Goal: Task Accomplishment & Management: Use online tool/utility

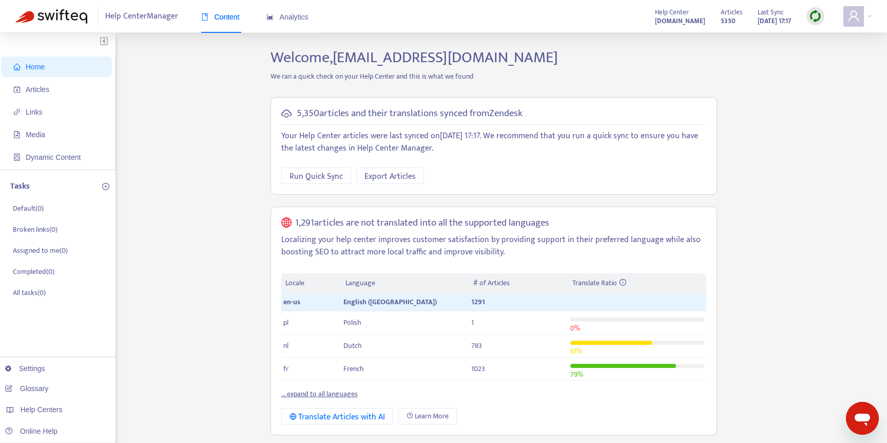
click at [222, 326] on div "Home Articles Links Media Dynamic Content Tasks Default ( 0 ) Broken links ( 0 …" at bounding box center [443, 417] width 857 height 738
click at [218, 349] on div "Home Articles Links Media Dynamic Content Tasks Default ( 0 ) Broken links ( 0 …" at bounding box center [443, 417] width 857 height 738
click at [232, 238] on div "Home Articles Links Media Dynamic Content Tasks Default ( 0 ) Broken links ( 0 …" at bounding box center [443, 417] width 857 height 738
click at [817, 16] on img at bounding box center [815, 16] width 13 height 13
click at [823, 40] on link "Quick Sync" at bounding box center [837, 37] width 44 height 12
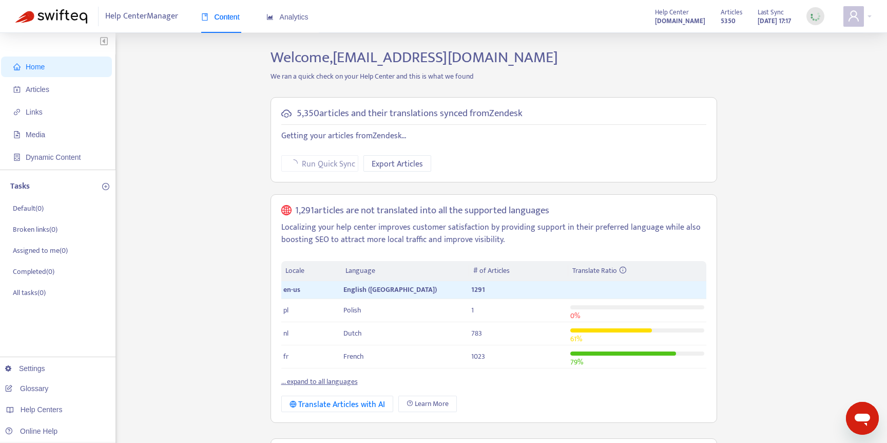
click at [765, 70] on div "Home Articles Links Media Dynamic Content Tasks Default ( 0 ) Broken links ( 0 …" at bounding box center [443, 411] width 857 height 726
click at [56, 82] on span "Articles" at bounding box center [58, 89] width 90 height 21
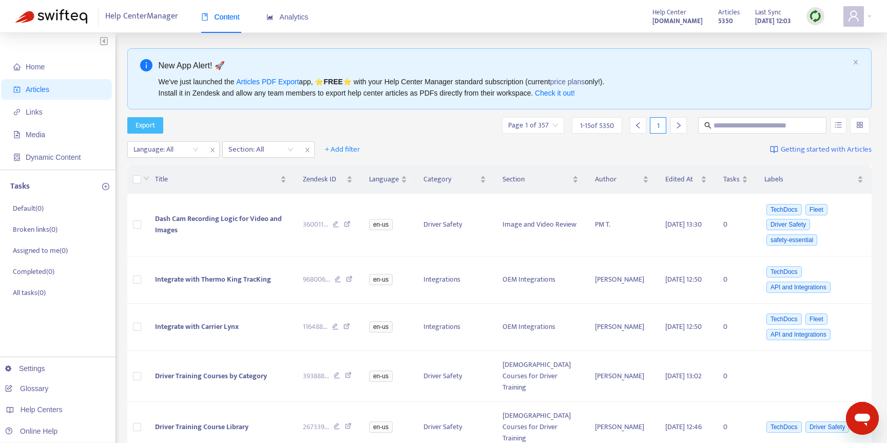
click at [150, 125] on span "Export" at bounding box center [146, 125] width 20 height 11
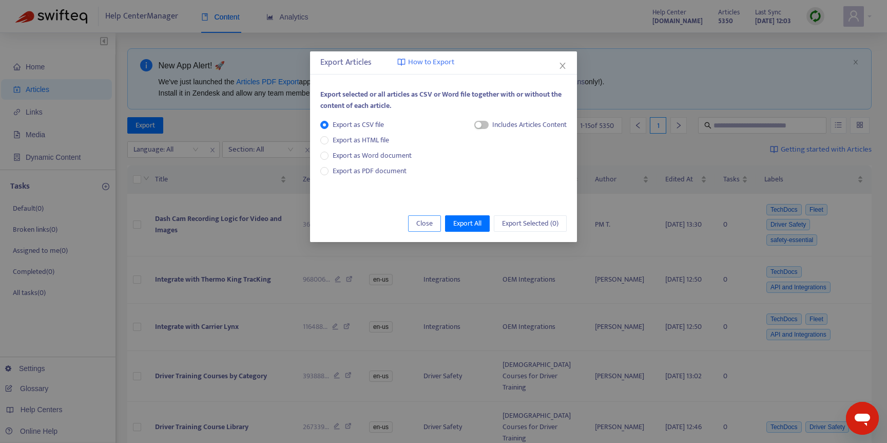
click at [421, 224] on span "Close" at bounding box center [424, 223] width 16 height 11
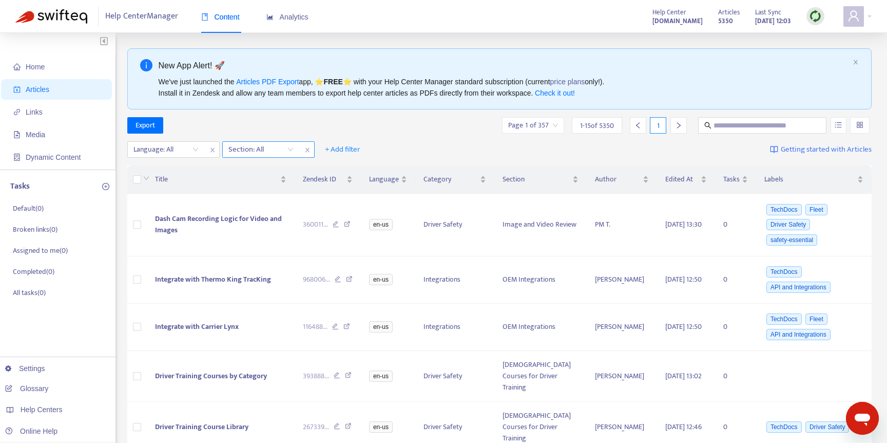
click at [251, 150] on div at bounding box center [256, 149] width 62 height 12
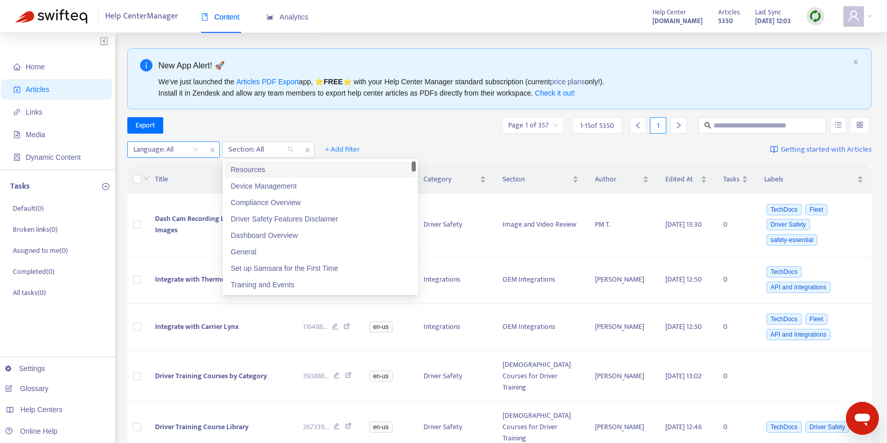
click at [198, 151] on div "Language: All" at bounding box center [166, 149] width 77 height 15
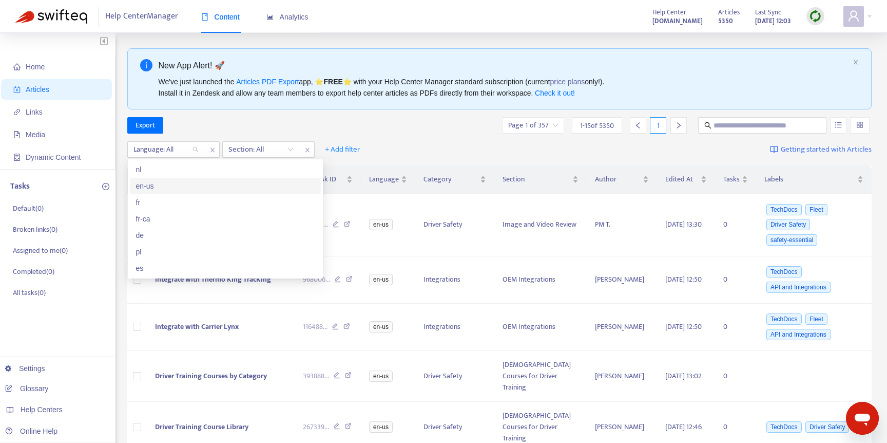
click at [177, 189] on div "en-us" at bounding box center [225, 185] width 179 height 11
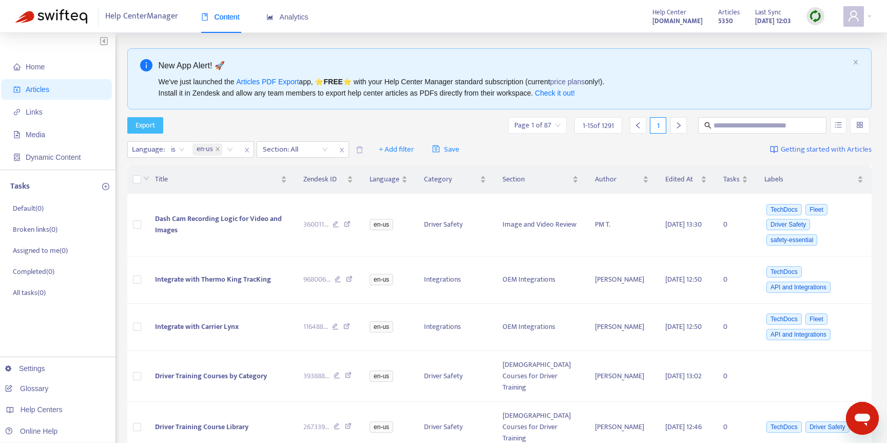
click at [150, 126] on span "Export" at bounding box center [146, 125] width 20 height 11
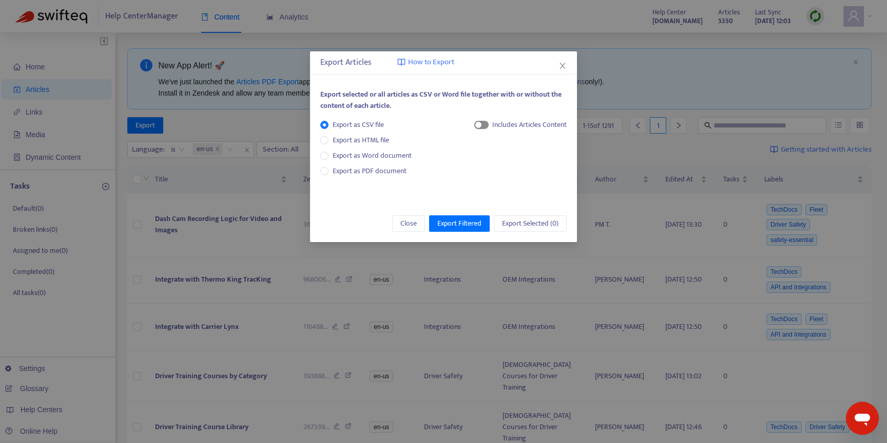
click at [482, 125] on span "button" at bounding box center [481, 125] width 14 height 8
click at [464, 222] on span "Export Filtered" at bounding box center [460, 223] width 44 height 11
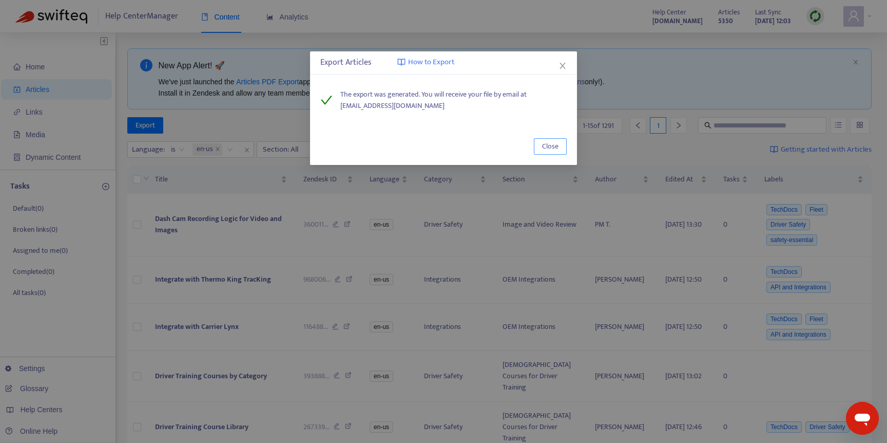
click at [554, 147] on span "Close" at bounding box center [550, 146] width 16 height 11
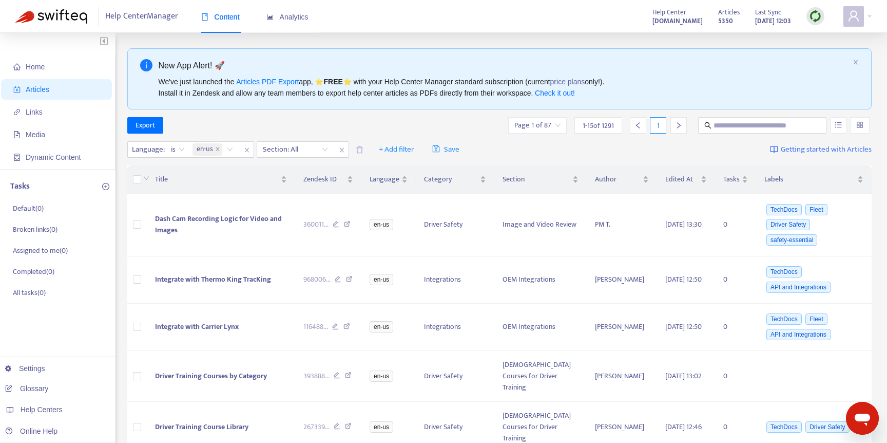
click at [606, 67] on div "New App Alert! 🚀" at bounding box center [504, 65] width 691 height 13
